Goal: Transaction & Acquisition: Purchase product/service

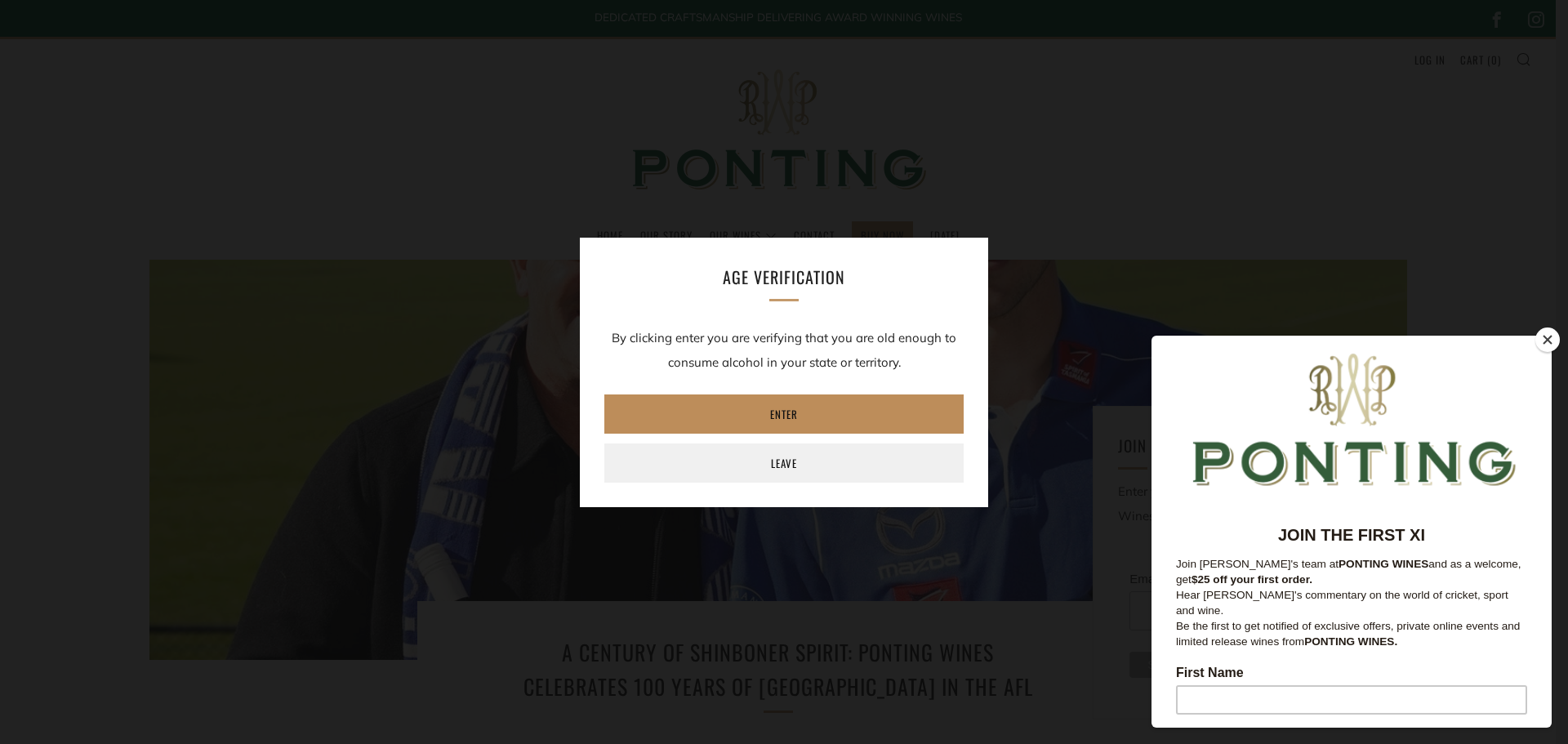
click at [799, 415] on link "Enter" at bounding box center [784, 414] width 359 height 39
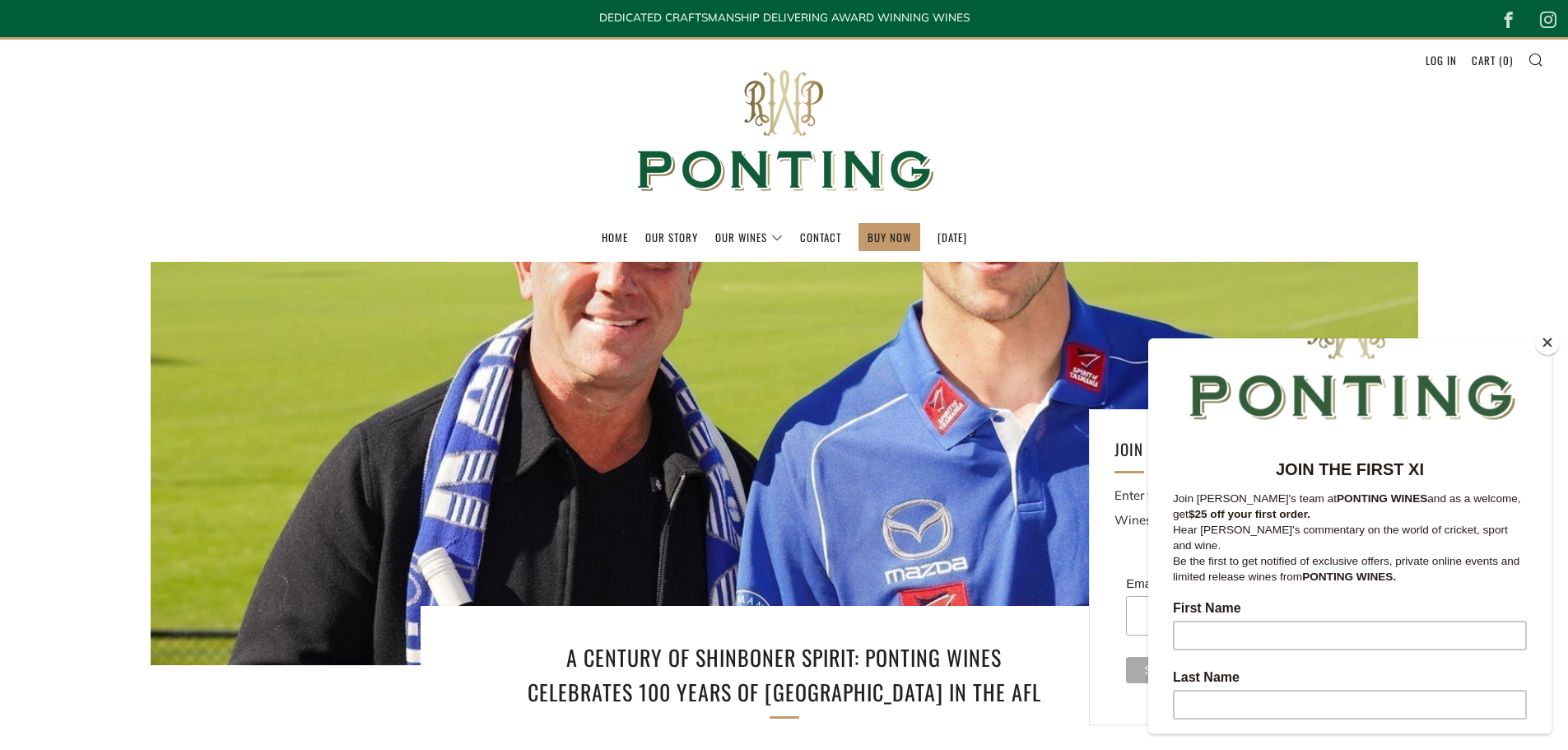
scroll to position [165, 0]
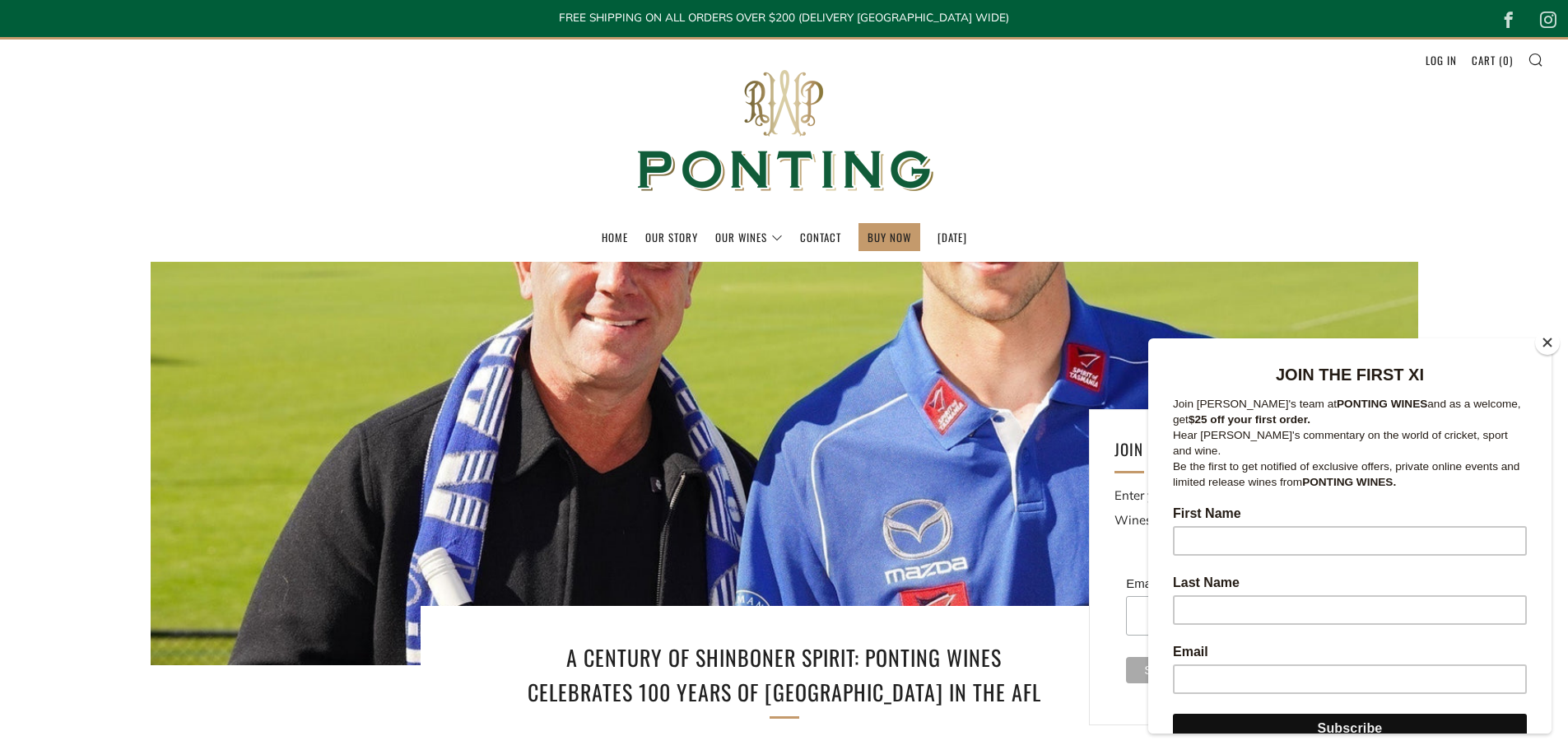
click at [1550, 346] on button "Close" at bounding box center [1547, 342] width 25 height 25
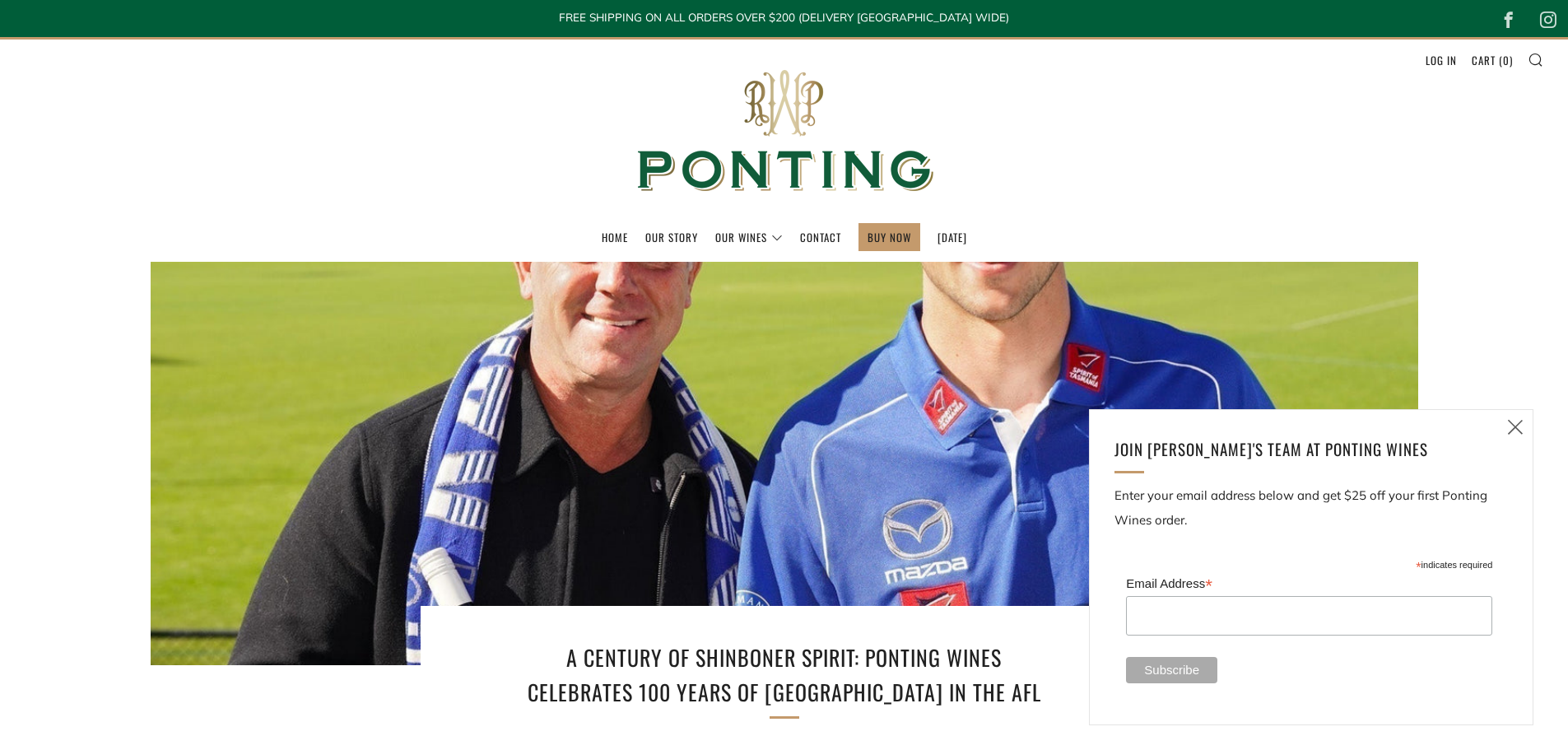
click at [1518, 423] on icon at bounding box center [1515, 426] width 19 height 20
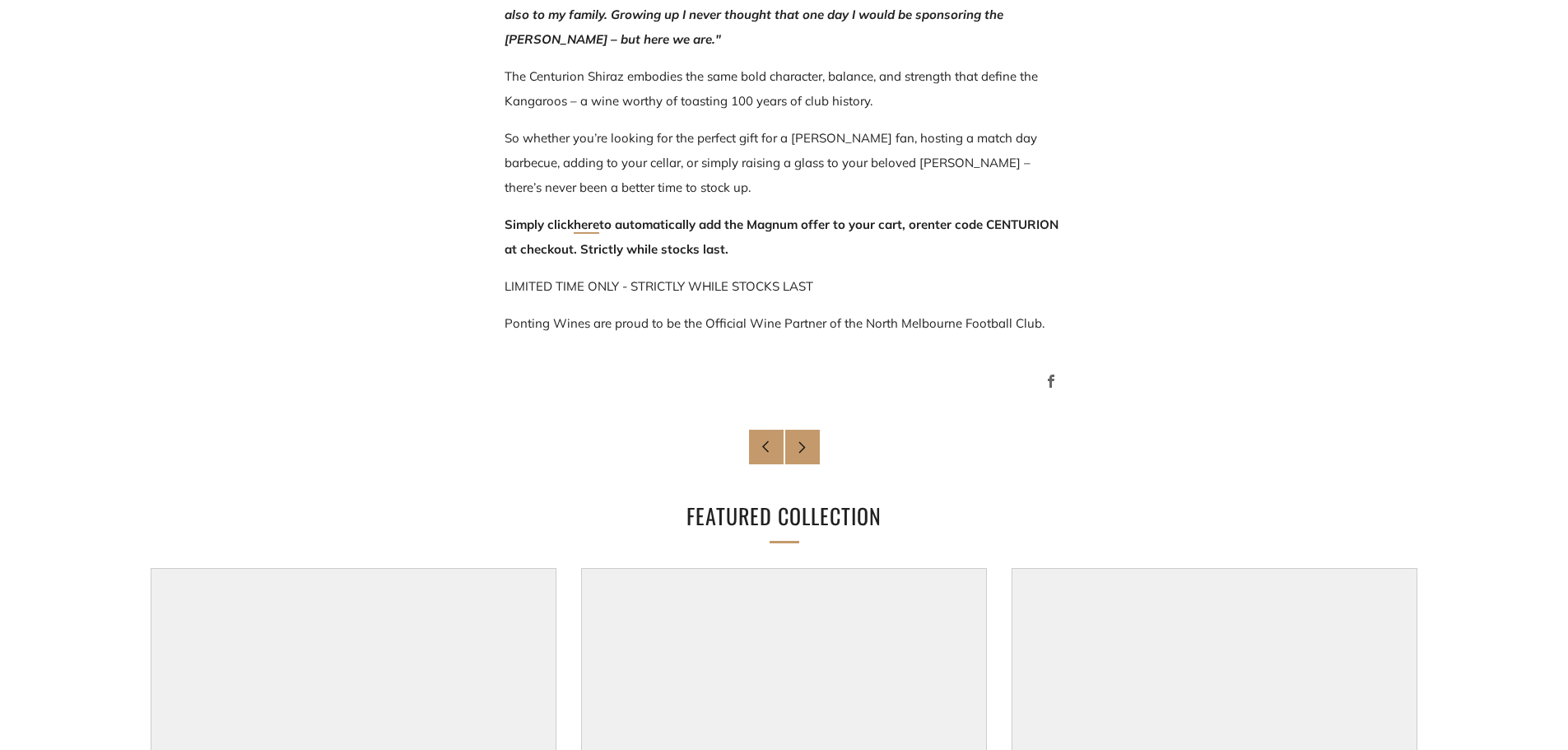
scroll to position [906, 0]
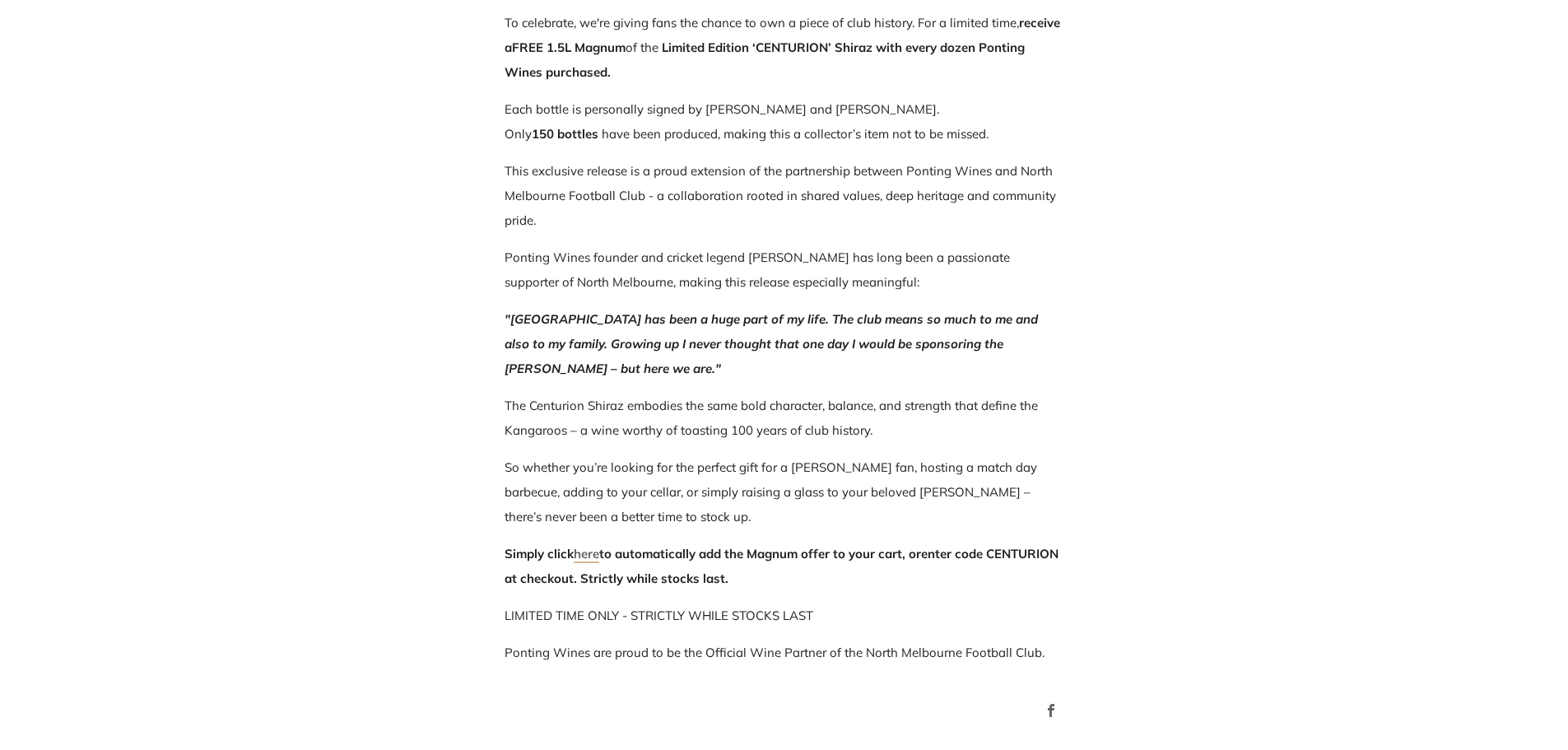
click at [595, 558] on link "here" at bounding box center [586, 554] width 25 height 17
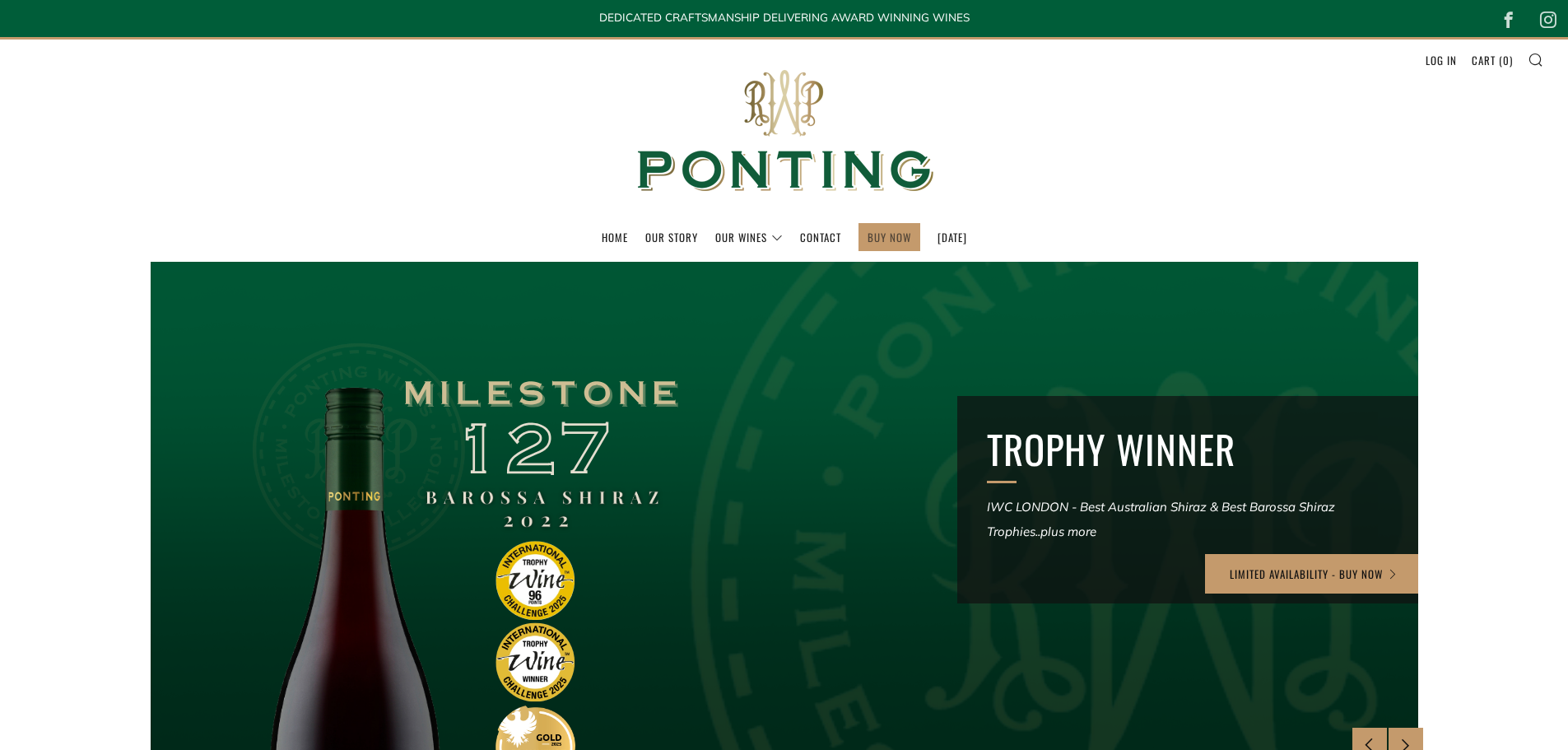
click at [868, 234] on link "BUY NOW" at bounding box center [890, 237] width 44 height 26
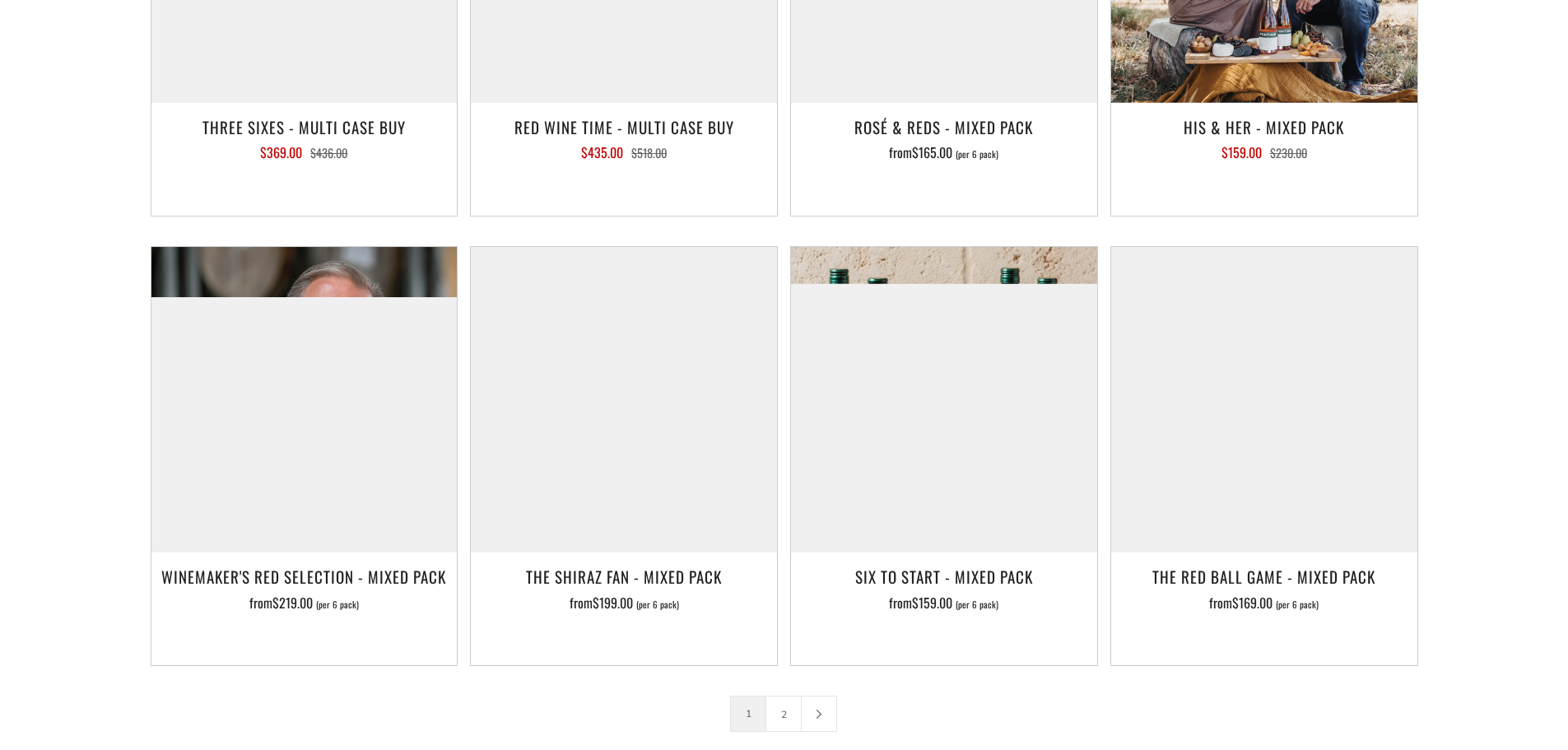
scroll to position [2551, 0]
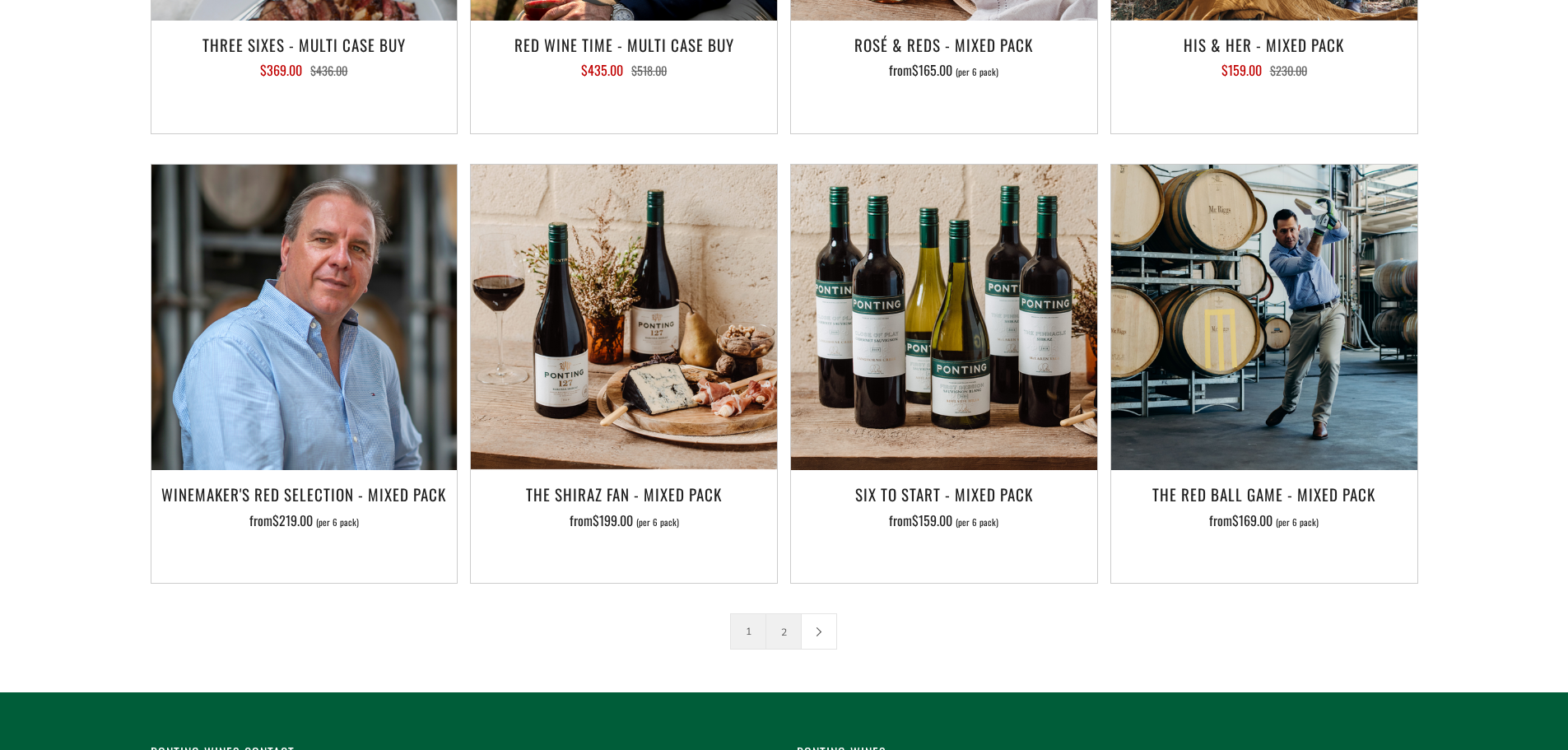
click at [781, 614] on link "2" at bounding box center [783, 631] width 35 height 35
